Goal: Task Accomplishment & Management: Use online tool/utility

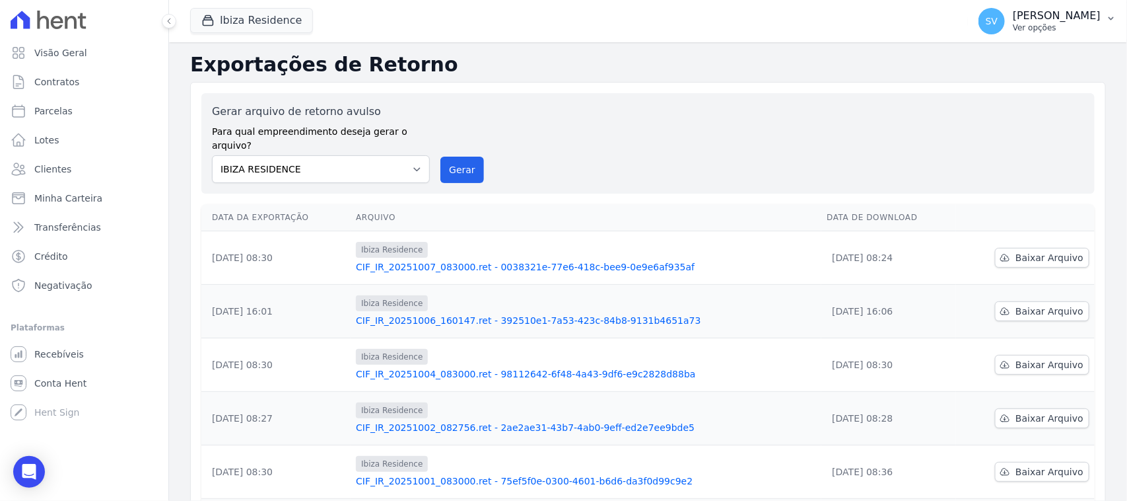
click at [1038, 20] on p "[PERSON_NAME]" at bounding box center [1057, 15] width 88 height 13
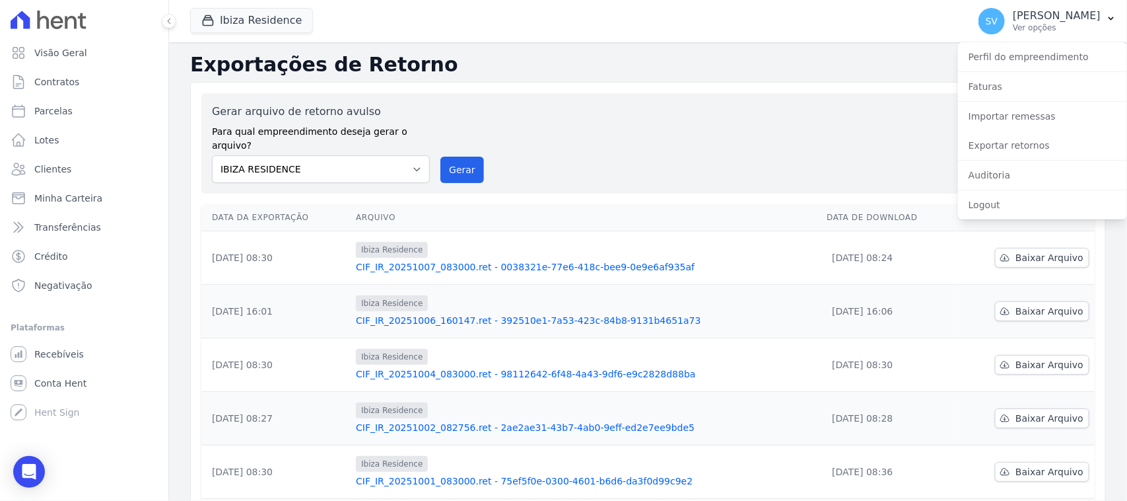
click at [857, 111] on div "Gerar arquivo de retorno avulso Para qual empreendimento deseja gerar o arquivo…" at bounding box center [648, 143] width 872 height 79
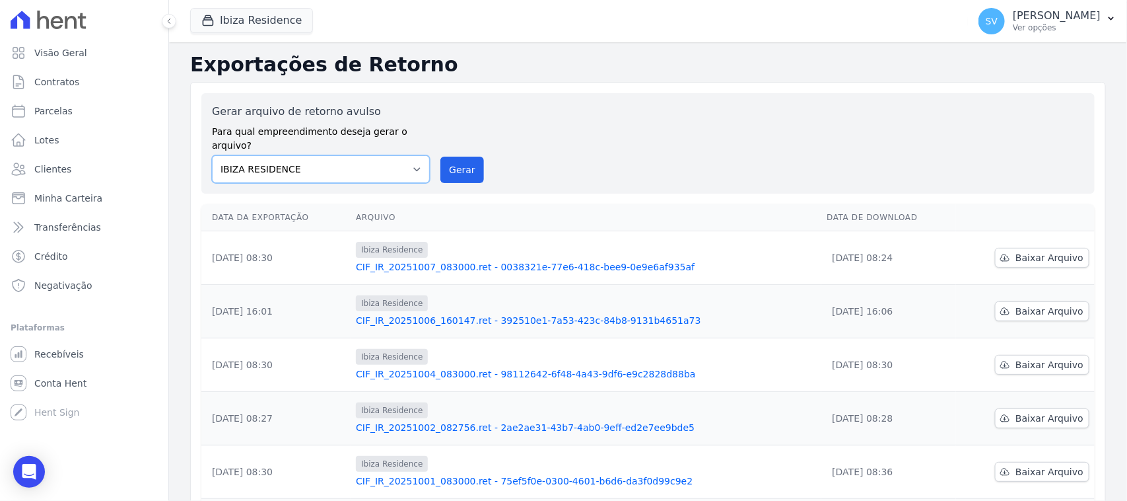
click at [279, 155] on select "[GEOGRAPHIC_DATA] COMPLEXO RESIDENCIAL [GEOGRAPHIC_DATA] 300 - [GEOGRAPHIC_DATA…" at bounding box center [321, 169] width 218 height 28
click at [212, 155] on select "[GEOGRAPHIC_DATA] COMPLEXO RESIDENCIAL [GEOGRAPHIC_DATA] 300 - [GEOGRAPHIC_DATA…" at bounding box center [321, 169] width 218 height 28
drag, startPoint x: 456, startPoint y: 153, endPoint x: 625, endPoint y: 127, distance: 171.0
click at [458, 157] on button "Gerar" at bounding box center [463, 170] width 44 height 26
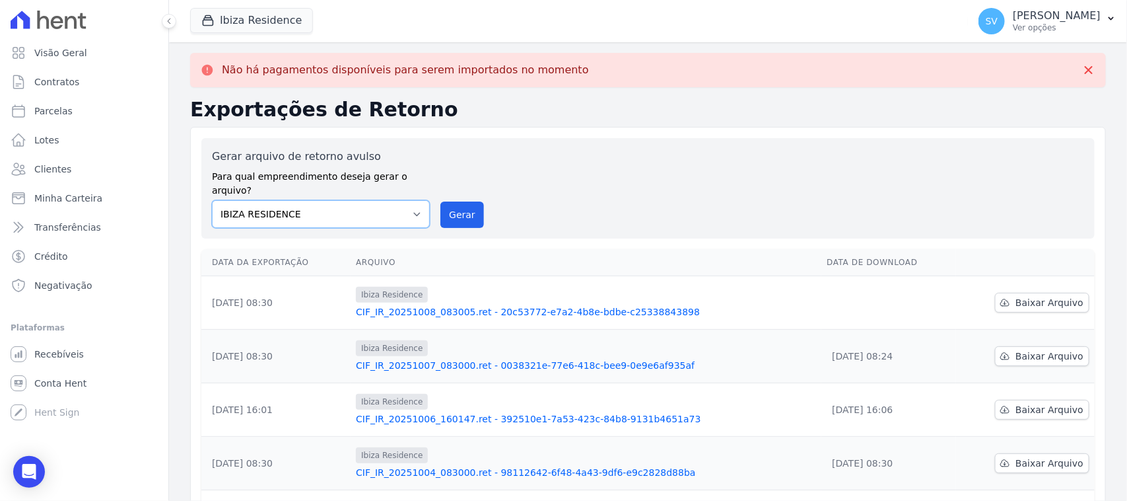
drag, startPoint x: 384, startPoint y: 202, endPoint x: 386, endPoint y: 213, distance: 10.8
click at [384, 202] on select "[GEOGRAPHIC_DATA] COMPLEXO RESIDENCIAL [GEOGRAPHIC_DATA] 300 - [GEOGRAPHIC_DATA…" at bounding box center [321, 214] width 218 height 28
select select "a999329b-d322-46c5-b2df-9163b092fb9b"
click at [212, 200] on select "[GEOGRAPHIC_DATA] COMPLEXO RESIDENCIAL [GEOGRAPHIC_DATA] 300 - [GEOGRAPHIC_DATA…" at bounding box center [321, 214] width 218 height 28
drag, startPoint x: 460, startPoint y: 198, endPoint x: 620, endPoint y: 127, distance: 174.4
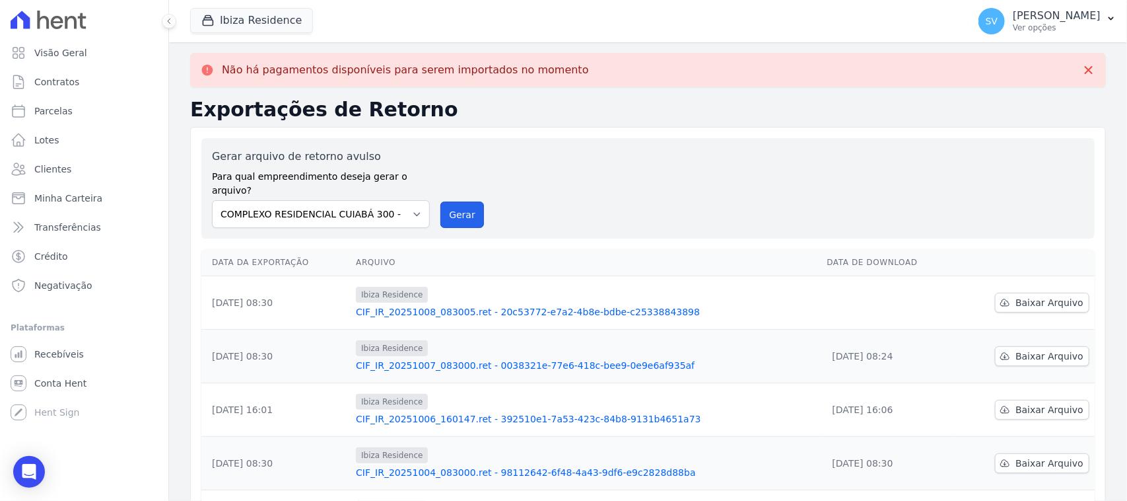
click at [460, 201] on button "Gerar" at bounding box center [463, 214] width 44 height 26
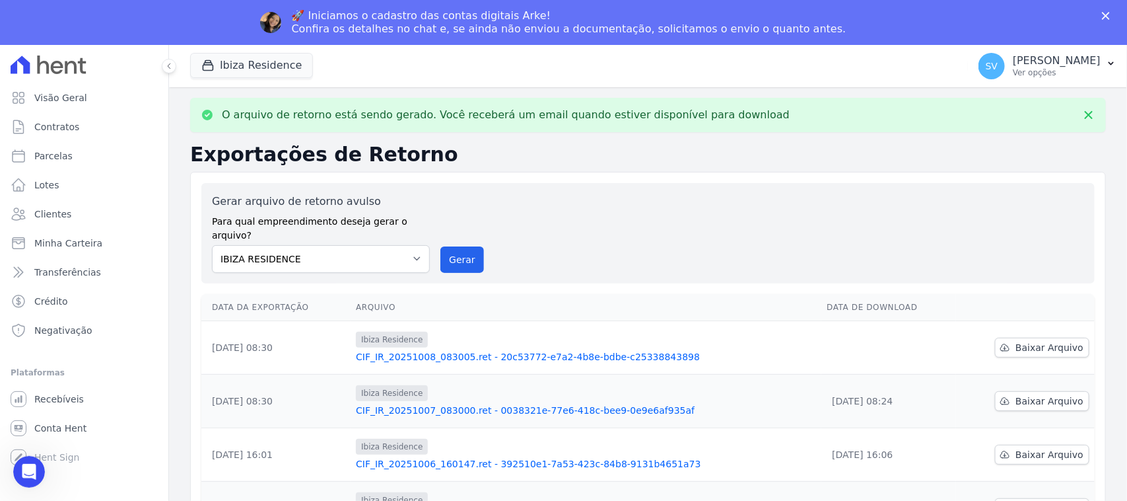
click at [410, 196] on label "Gerar arquivo de retorno avulso" at bounding box center [321, 202] width 218 height 16
click at [403, 245] on select "[GEOGRAPHIC_DATA] COMPLEXO RESIDENCIAL [GEOGRAPHIC_DATA] 300 - [GEOGRAPHIC_DATA…" at bounding box center [321, 259] width 218 height 28
select select "4da9ed21-cc8e-4588-a6ed-caad911ee607"
click at [212, 245] on select "[GEOGRAPHIC_DATA] COMPLEXO RESIDENCIAL [GEOGRAPHIC_DATA] 300 - [GEOGRAPHIC_DATA…" at bounding box center [321, 259] width 218 height 28
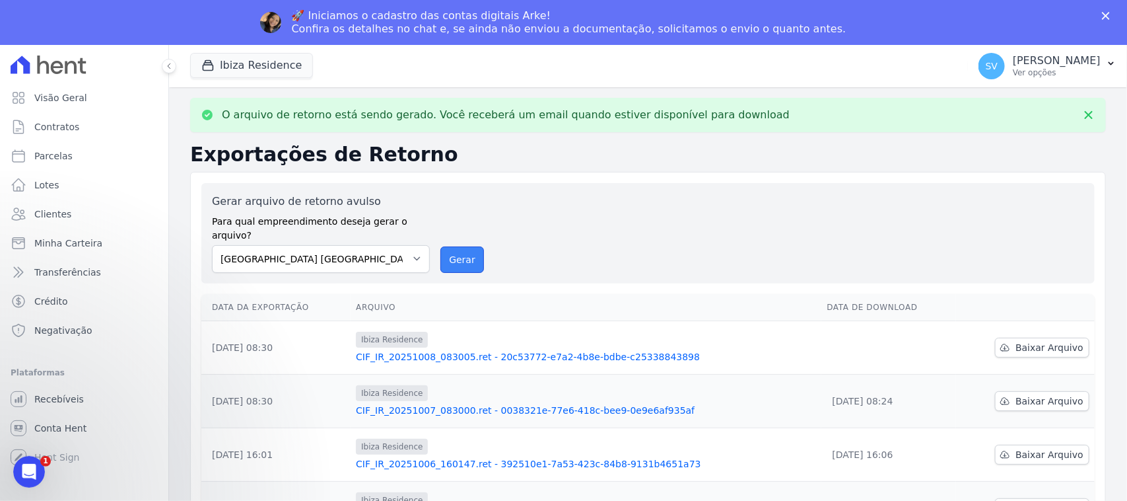
drag, startPoint x: 464, startPoint y: 245, endPoint x: 631, endPoint y: 107, distance: 216.7
click at [463, 246] on button "Gerar" at bounding box center [463, 259] width 44 height 26
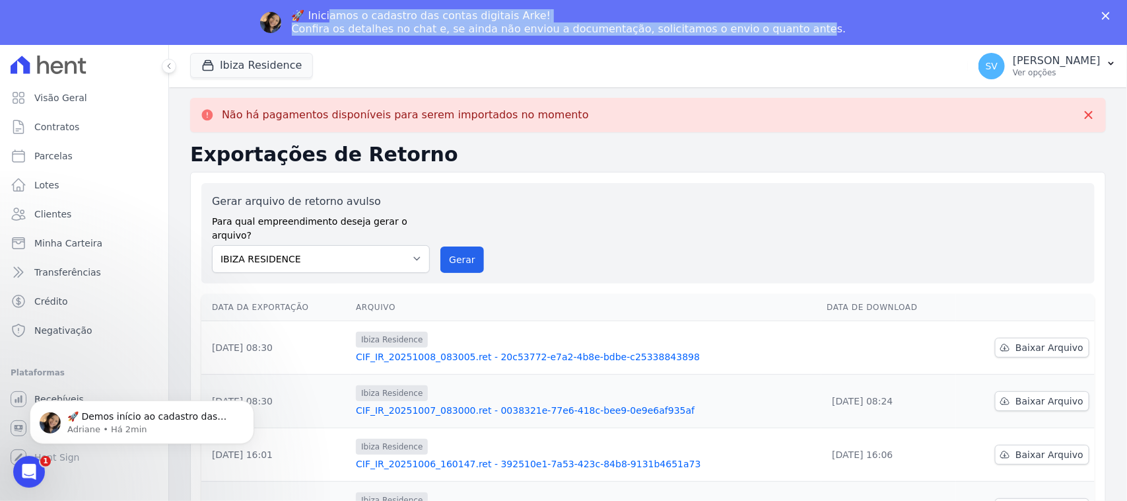
drag, startPoint x: 365, startPoint y: 17, endPoint x: 804, endPoint y: 41, distance: 439.9
click at [806, 37] on div "🚀 Iniciamos o cadastro das contas digitais Arke! Confira os detalhes no chat e,…" at bounding box center [574, 22] width 565 height 34
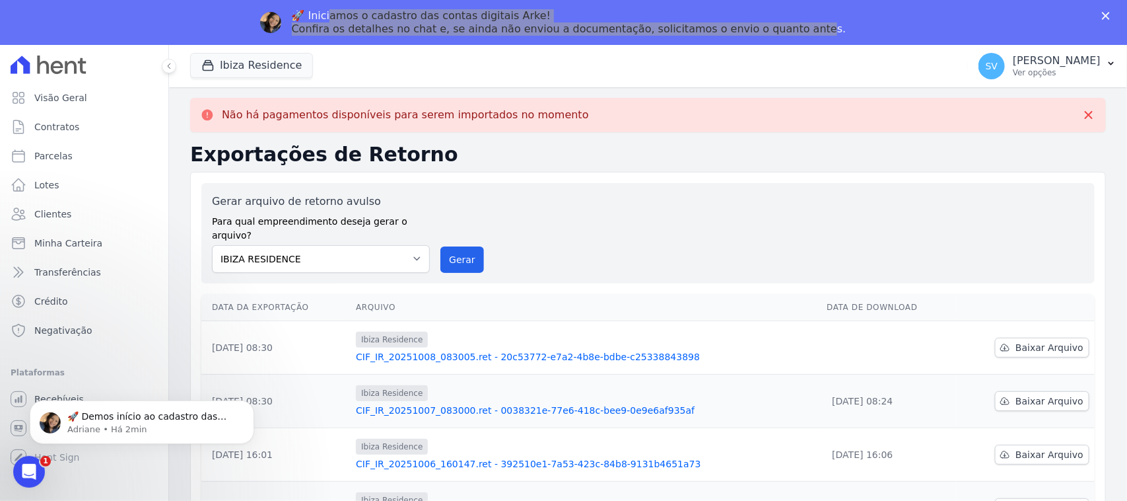
click at [625, 134] on div "Não há pagamentos disponíveis para serem importados no momento Exportações de R…" at bounding box center [648, 505] width 958 height 837
drag, startPoint x: 608, startPoint y: 215, endPoint x: 565, endPoint y: 217, distance: 43.6
click at [608, 216] on div "Gerar arquivo de retorno avulso Para qual empreendimento deseja gerar o arquivo…" at bounding box center [648, 233] width 872 height 79
drag, startPoint x: 267, startPoint y: 238, endPoint x: 278, endPoint y: 256, distance: 20.2
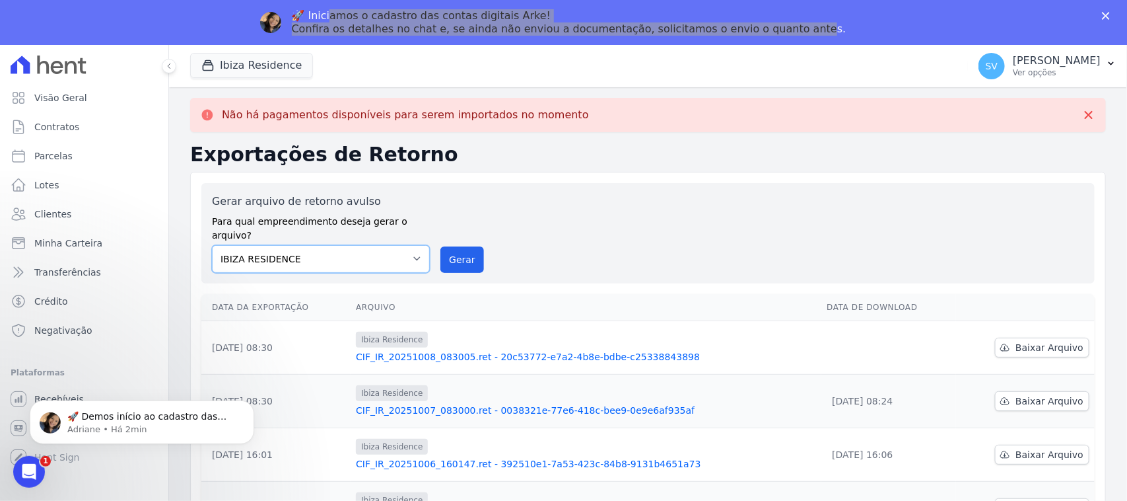
click at [265, 245] on select "[GEOGRAPHIC_DATA] COMPLEXO RESIDENCIAL [GEOGRAPHIC_DATA] 300 - [GEOGRAPHIC_DATA…" at bounding box center [321, 259] width 218 height 28
drag, startPoint x: 277, startPoint y: 63, endPoint x: 219, endPoint y: 52, distance: 59.3
click at [274, 68] on button "Ibiza Residence" at bounding box center [251, 65] width 123 height 25
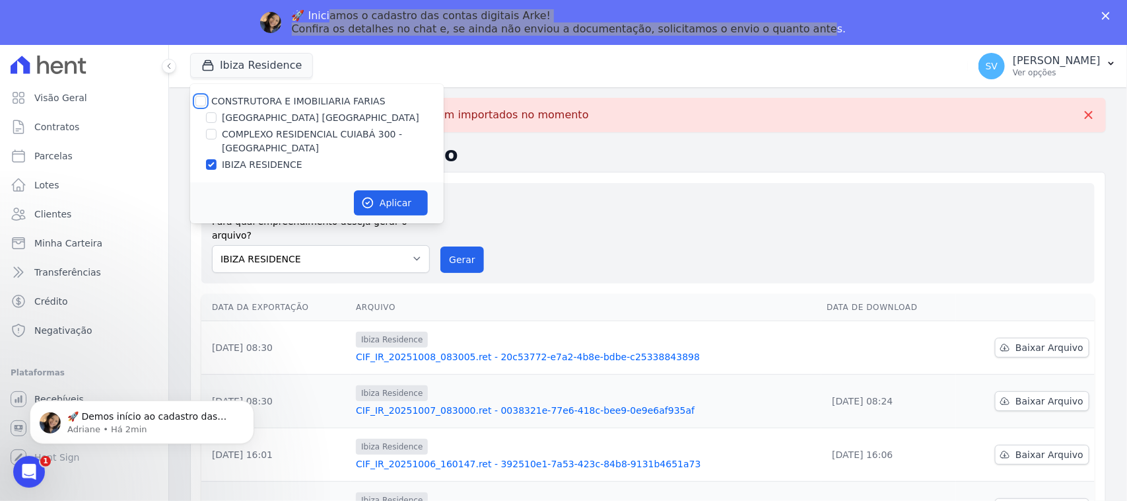
click at [203, 101] on input "CONSTRUTORA E IMOBILIARIA FARIAS" at bounding box center [201, 101] width 11 height 11
checkbox input "true"
click at [402, 207] on button "Aplicar" at bounding box center [391, 202] width 74 height 25
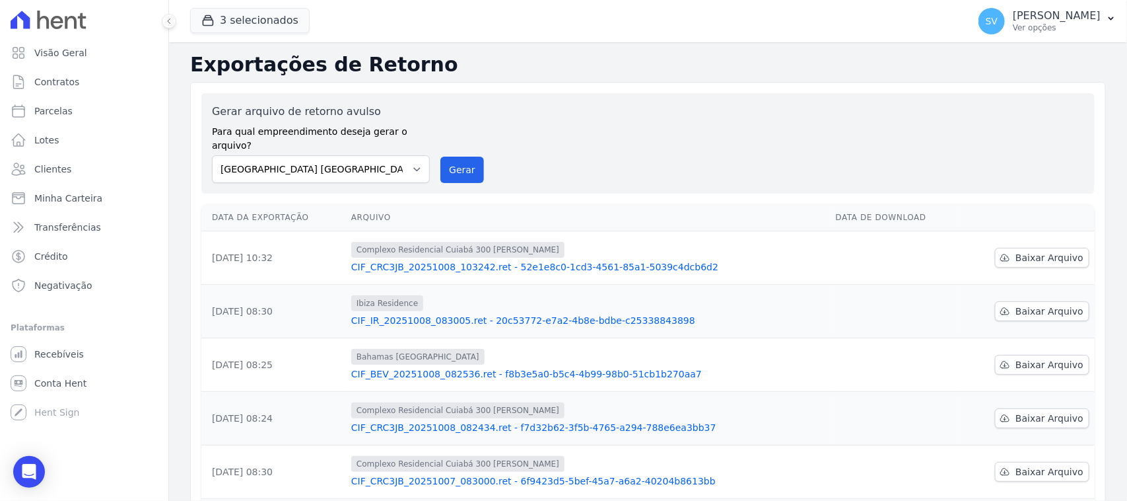
click at [532, 151] on div "Gerar arquivo de retorno avulso Para qual empreendimento deseja gerar o arquivo…" at bounding box center [648, 143] width 872 height 79
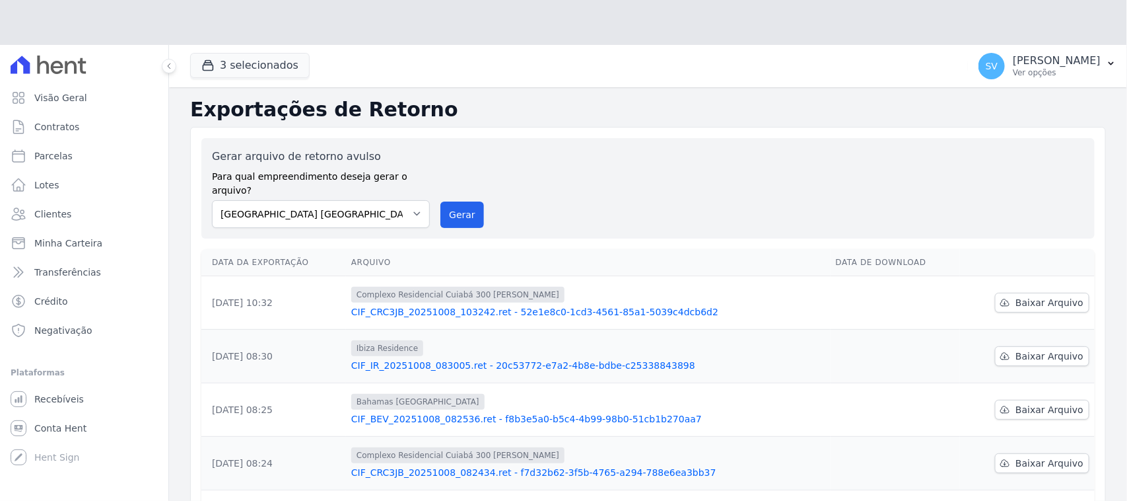
drag, startPoint x: 310, startPoint y: 144, endPoint x: 327, endPoint y: 199, distance: 57.3
click at [310, 149] on div "Gerar arquivo de retorno avulso Para qual empreendimento deseja gerar o arquivo…" at bounding box center [321, 188] width 218 height 79
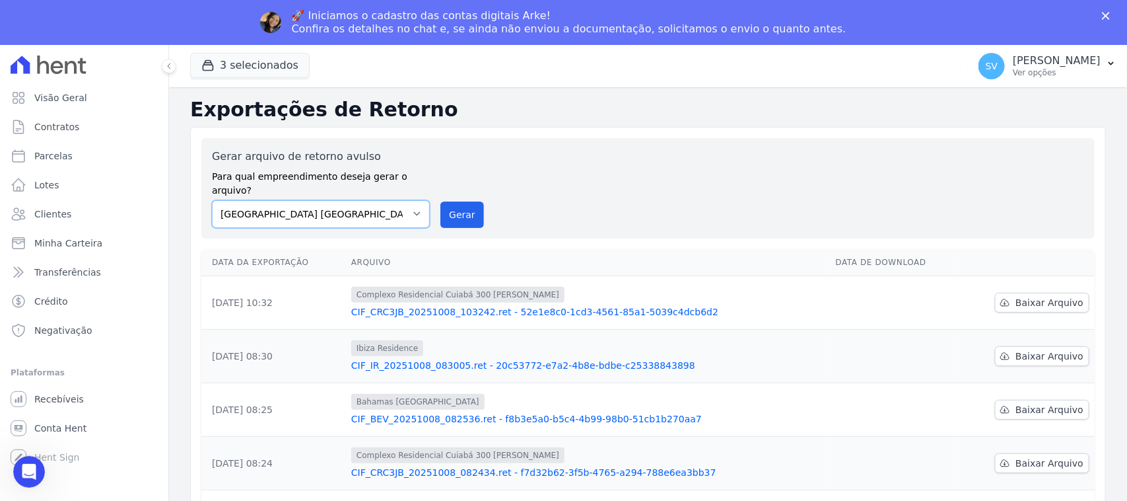
click at [325, 201] on select "[GEOGRAPHIC_DATA] COMPLEXO RESIDENCIAL [GEOGRAPHIC_DATA] 300 - [GEOGRAPHIC_DATA…" at bounding box center [321, 214] width 218 height 28
select select "a999329b-d322-46c5-b2df-9163b092fb9b"
click at [212, 200] on select "[GEOGRAPHIC_DATA] COMPLEXO RESIDENCIAL [GEOGRAPHIC_DATA] 300 - [GEOGRAPHIC_DATA…" at bounding box center [321, 214] width 218 height 28
click at [441, 201] on button "Gerar" at bounding box center [463, 214] width 44 height 26
